Goal: Find specific page/section: Find specific page/section

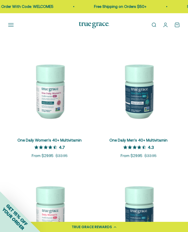
click at [11, 24] on button "Open navigation menu" at bounding box center [11, 25] width 6 height 6
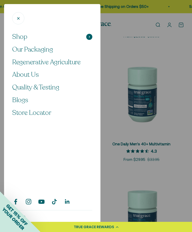
click at [63, 38] on button "Shop" at bounding box center [52, 36] width 80 height 9
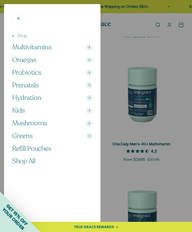
click at [25, 108] on button "Kids" at bounding box center [52, 110] width 80 height 9
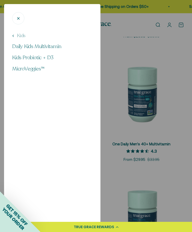
click at [21, 37] on button "Kids" at bounding box center [18, 35] width 13 height 6
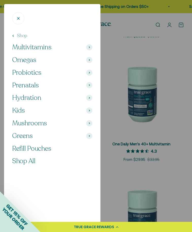
click at [23, 18] on button "Close" at bounding box center [18, 18] width 12 height 12
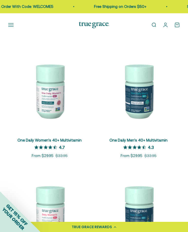
click at [9, 25] on button "Open navigation menu" at bounding box center [11, 25] width 6 height 6
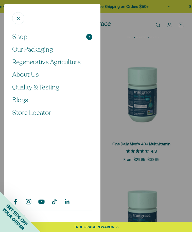
click at [92, 37] on span at bounding box center [89, 37] width 6 height 6
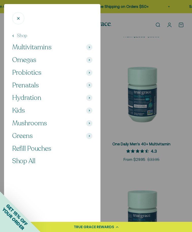
click at [16, 109] on span "Kids" at bounding box center [18, 110] width 13 height 9
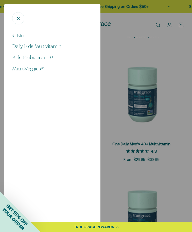
click at [153, 55] on div at bounding box center [96, 116] width 192 height 232
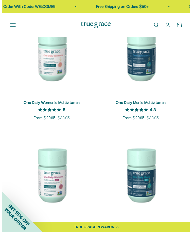
scroll to position [4, 0]
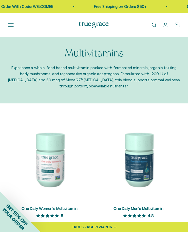
click at [9, 24] on button "Open navigation menu" at bounding box center [11, 25] width 6 height 6
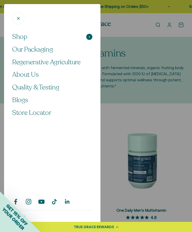
click at [18, 35] on span "Shop" at bounding box center [19, 36] width 15 height 9
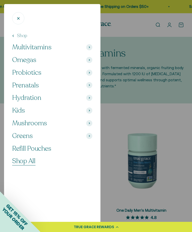
click at [25, 159] on span "Shop All" at bounding box center [23, 160] width 23 height 9
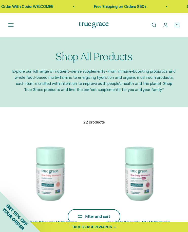
click at [103, 214] on div "Filter and sort" at bounding box center [94, 216] width 32 height 6
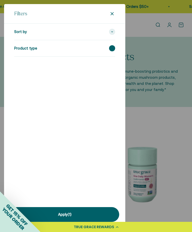
click at [113, 50] on span at bounding box center [112, 48] width 6 height 6
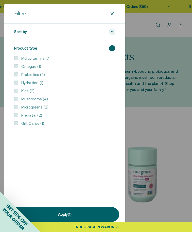
click at [15, 92] on input "Kids (2)" at bounding box center [16, 91] width 4 height 4
checkbox input "true"
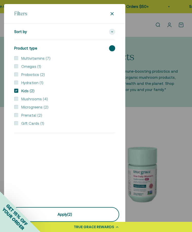
click at [91, 211] on button "Apply (2)" at bounding box center [64, 214] width 109 height 15
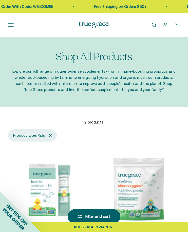
click at [12, 24] on button "Open navigation menu" at bounding box center [11, 25] width 6 height 6
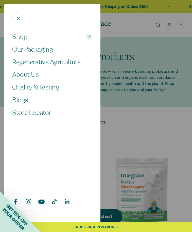
click at [85, 41] on ul "Shop Our Packaging Regenerative Agriculture About Us Quality & Testing Blogs St…" at bounding box center [52, 74] width 80 height 84
click at [88, 37] on span at bounding box center [89, 37] width 6 height 6
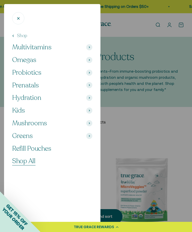
click at [30, 158] on span "Shop All" at bounding box center [23, 160] width 23 height 9
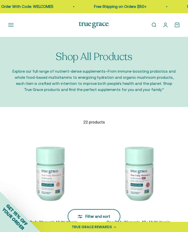
click at [107, 216] on div "Filter and sort" at bounding box center [94, 216] width 32 height 6
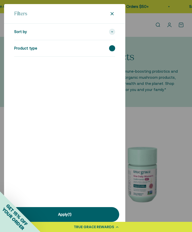
click at [109, 48] on div "Product type" at bounding box center [64, 48] width 101 height 16
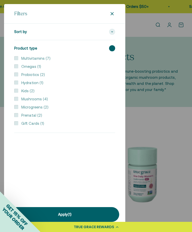
click at [14, 75] on input "Probiotics (2)" at bounding box center [16, 74] width 4 height 4
checkbox input "true"
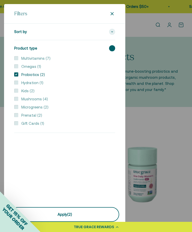
click at [85, 213] on button "Apply (2)" at bounding box center [64, 214] width 109 height 15
